Goal: Check status: Check status

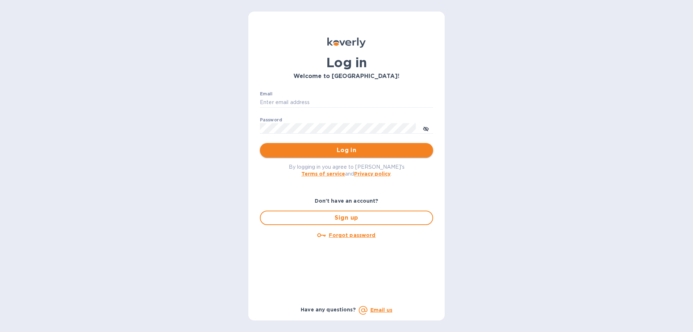
type input "binyomin.atlas@npcglobal.com"
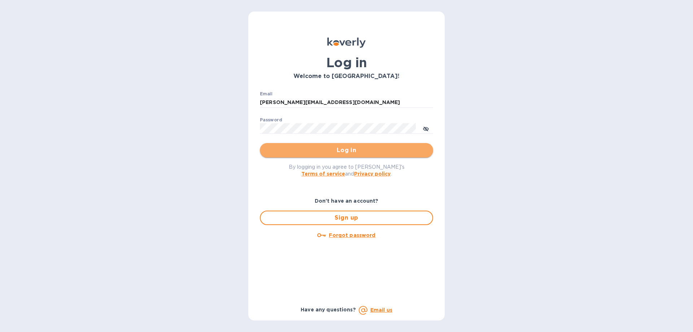
click at [342, 151] on span "Log in" at bounding box center [347, 150] width 162 height 9
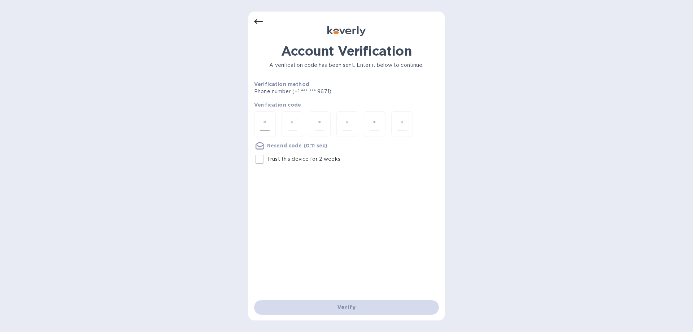
click at [260, 121] on div at bounding box center [265, 124] width 22 height 26
click at [264, 121] on input "number" at bounding box center [264, 123] width 9 height 13
type input "7"
type input "6"
type input "4"
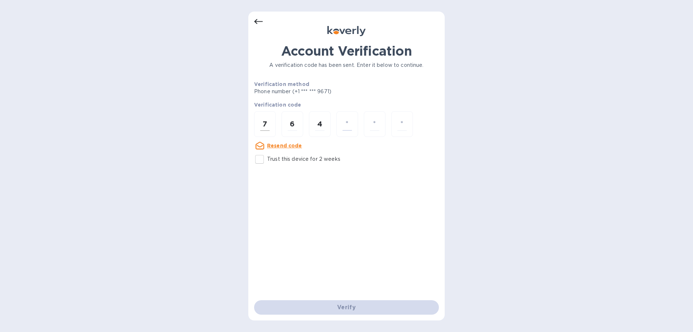
type input "6"
type input "3"
type input "8"
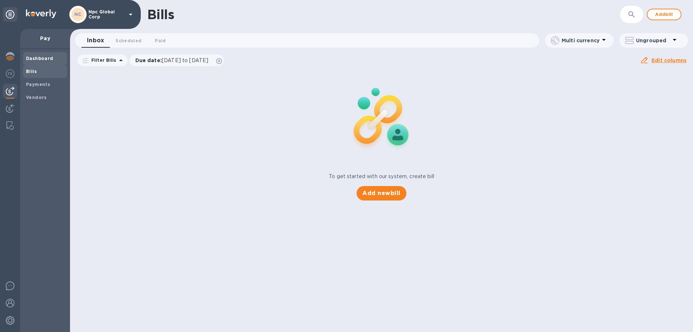
click at [36, 59] on b "Dashboard" at bounding box center [39, 58] width 27 height 5
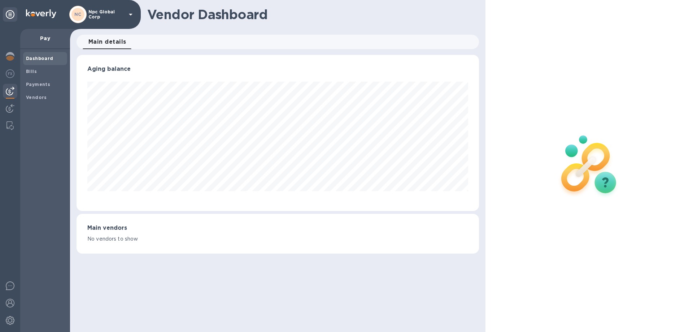
scroll to position [156, 402]
click at [8, 56] on img at bounding box center [10, 56] width 9 height 9
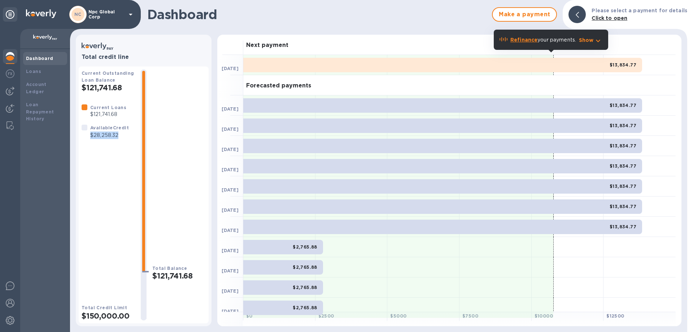
drag, startPoint x: 118, startPoint y: 135, endPoint x: 91, endPoint y: 137, distance: 27.1
click at [91, 137] on p "$28,258.32" at bounding box center [109, 135] width 39 height 8
copy p "$28,258.32"
click at [150, 43] on div at bounding box center [144, 46] width 124 height 13
